Goal: Obtain resource: Download file/media

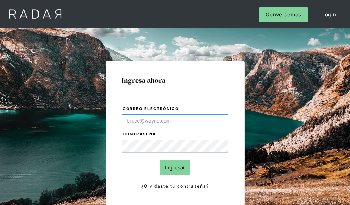
type input "[EMAIL_ADDRESS][PERSON_NAME][DOMAIN_NAME]"
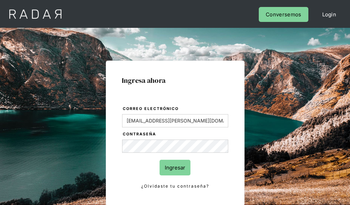
click at [175, 167] on input "Ingresar" at bounding box center [175, 167] width 31 height 16
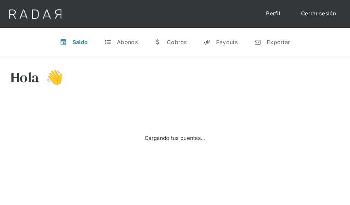
select select "7"
click at [272, 42] on div "Exportar" at bounding box center [278, 42] width 23 height 7
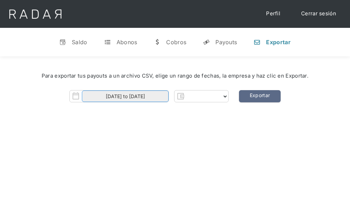
select select "prontopaga"
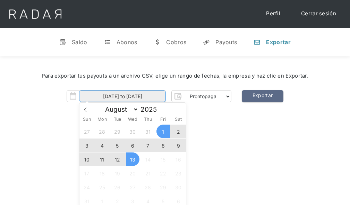
click at [123, 96] on input "[DATE] to [DATE]" at bounding box center [122, 95] width 87 height 11
click at [117, 159] on span "12" at bounding box center [118, 159] width 14 height 14
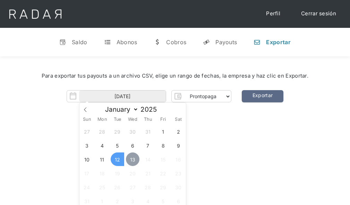
click at [133, 159] on span "13" at bounding box center [133, 159] width 14 height 14
type input "[DATE] to [DATE]"
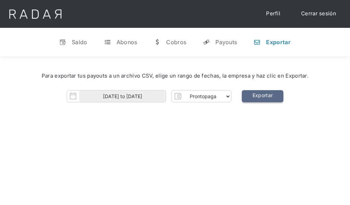
click at [263, 96] on link "Exportar" at bounding box center [263, 96] width 42 height 12
